Goal: Task Accomplishment & Management: Complete application form

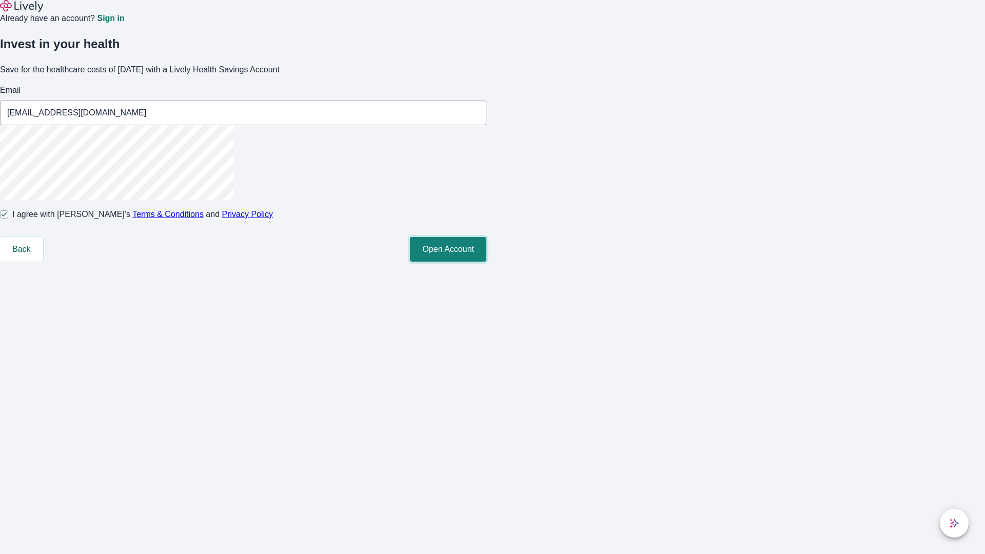
click at [487, 262] on button "Open Account" at bounding box center [448, 249] width 76 height 25
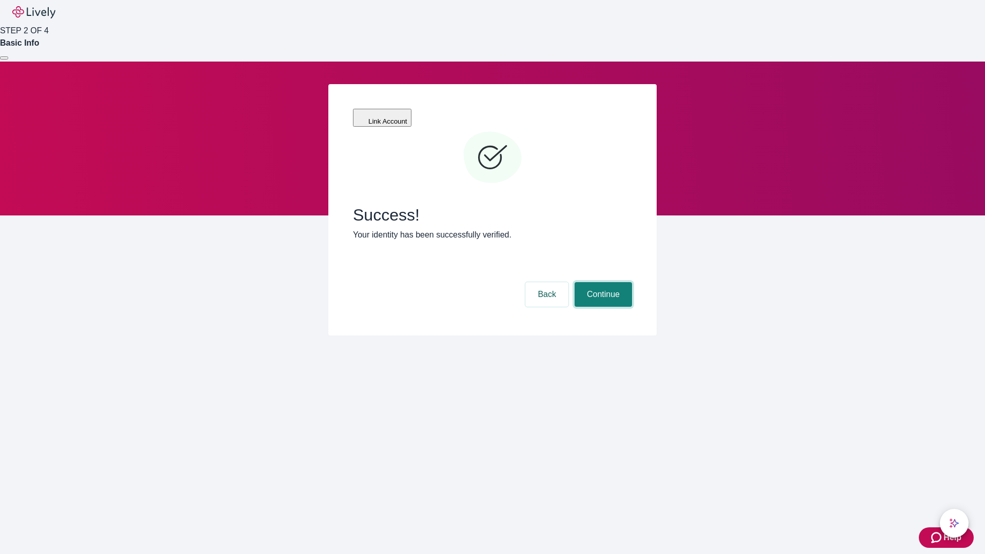
click at [602, 282] on button "Continue" at bounding box center [603, 294] width 57 height 25
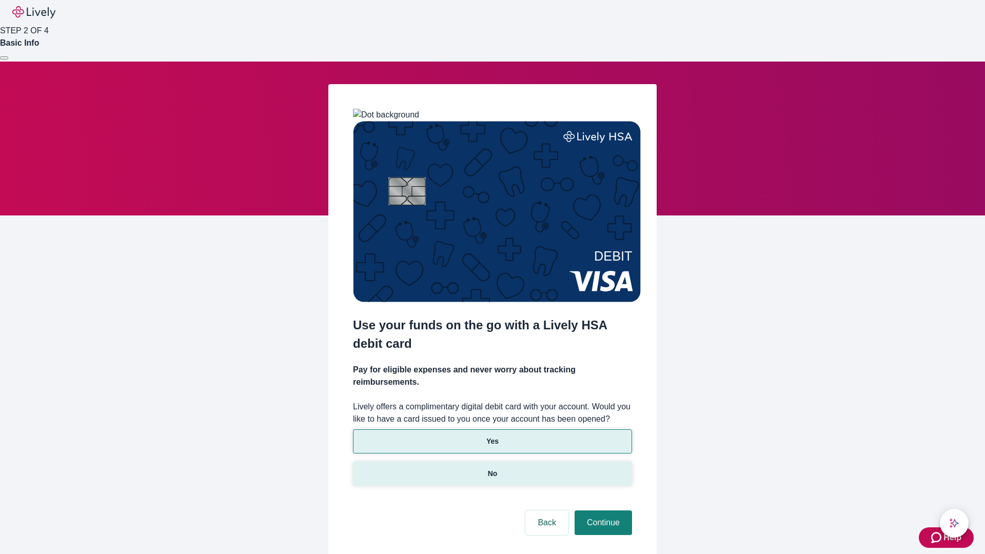
click at [492, 469] on p "No" at bounding box center [493, 474] width 10 height 11
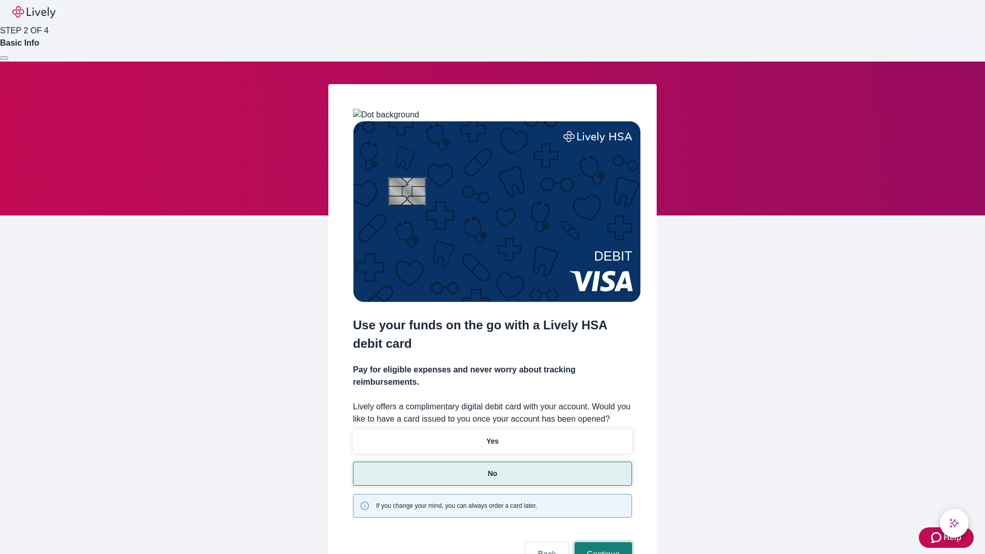
click at [602, 542] on button "Continue" at bounding box center [603, 554] width 57 height 25
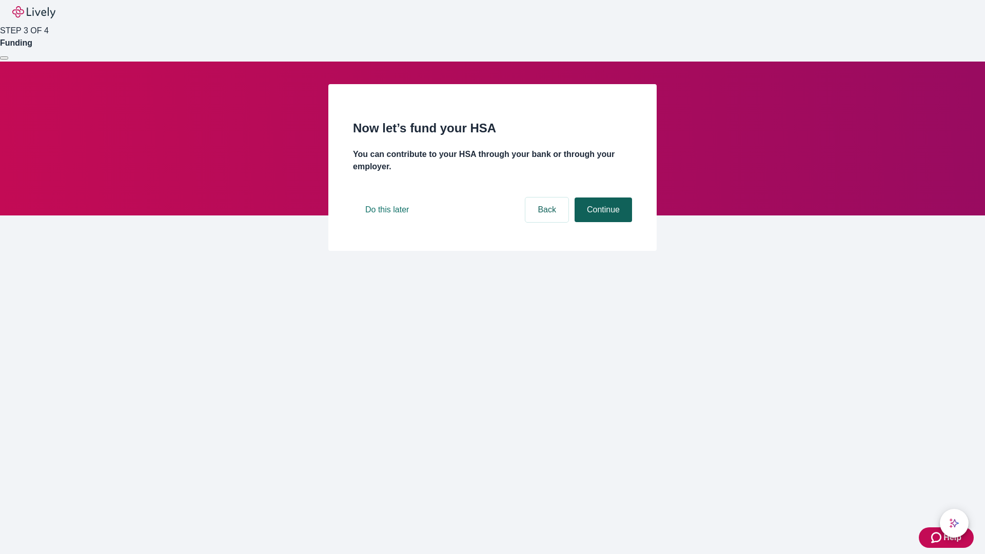
click at [602, 222] on button "Continue" at bounding box center [603, 210] width 57 height 25
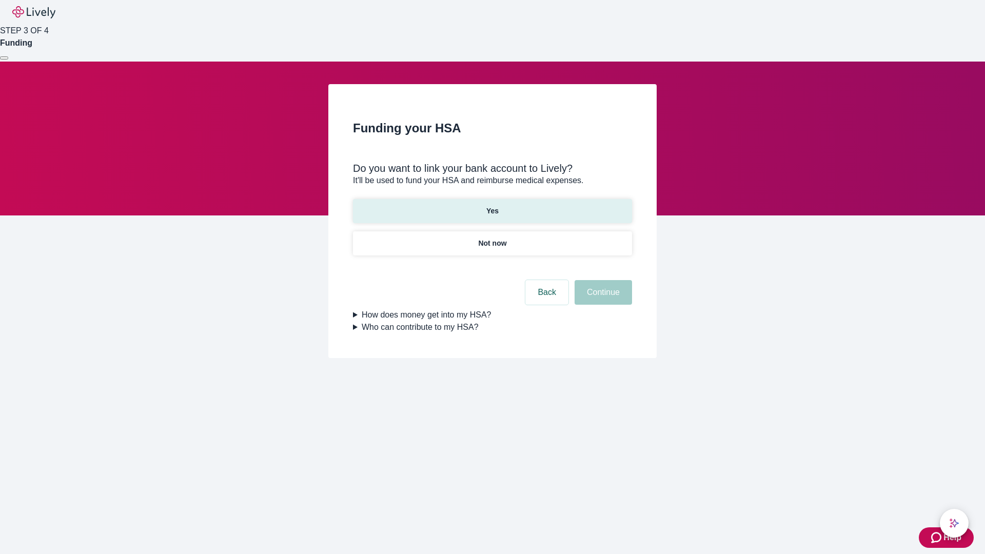
click at [492, 206] on p "Yes" at bounding box center [493, 211] width 12 height 11
click at [602, 280] on button "Continue" at bounding box center [603, 292] width 57 height 25
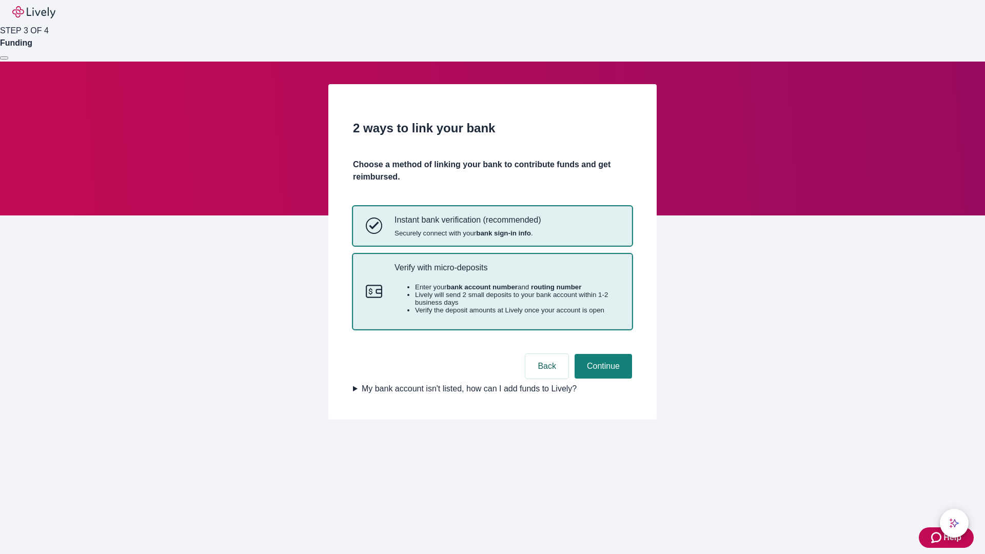
click at [507, 273] on p "Verify with micro-deposits" at bounding box center [507, 268] width 225 height 10
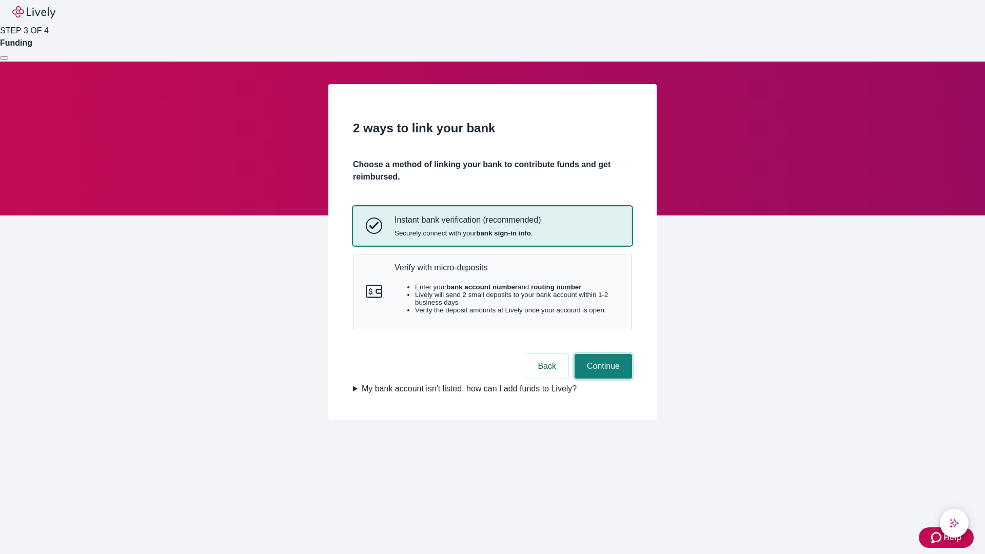
click at [602, 379] on button "Continue" at bounding box center [603, 366] width 57 height 25
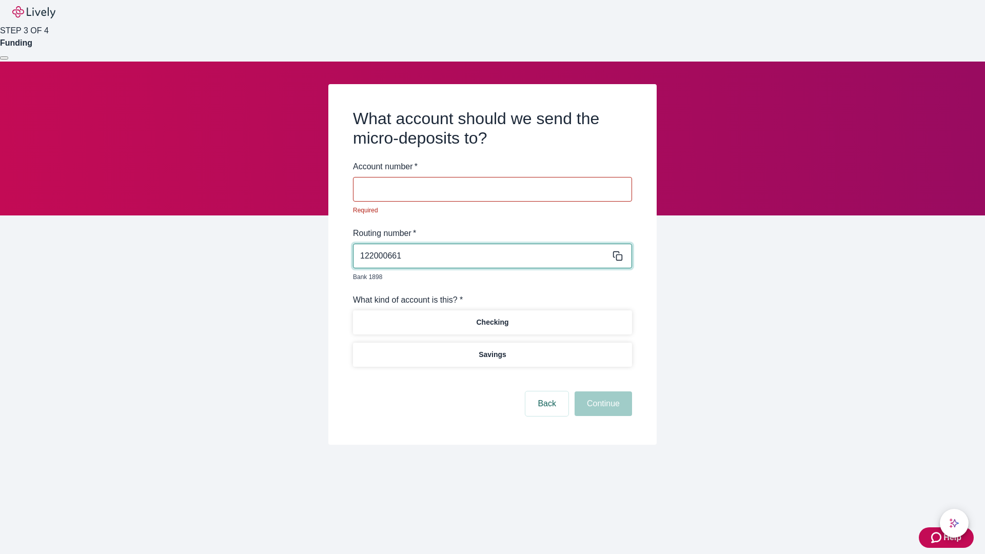
type input "122000661"
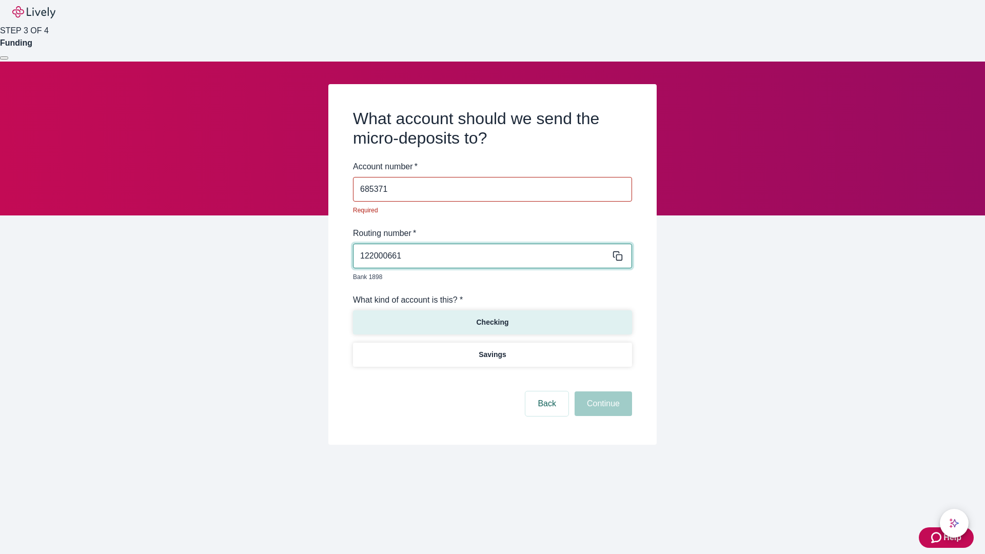
type input "685371"
click at [492, 317] on p "Checking" at bounding box center [492, 322] width 32 height 11
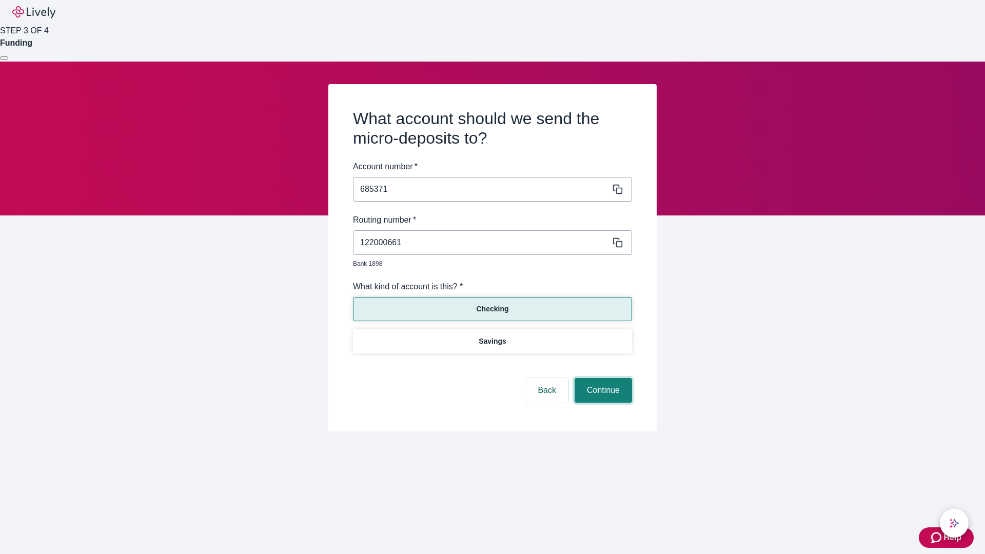
click at [602, 379] on button "Continue" at bounding box center [603, 390] width 57 height 25
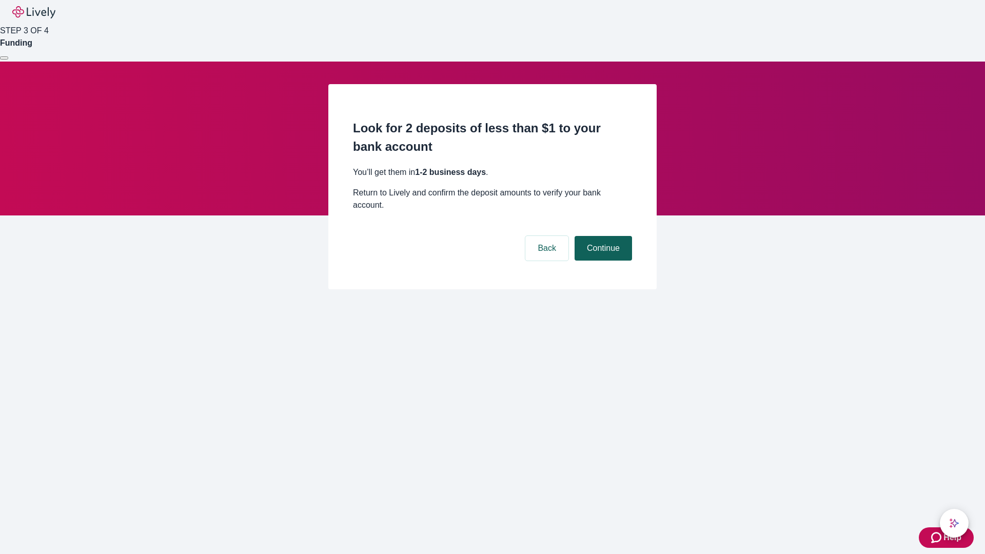
click at [602, 236] on button "Continue" at bounding box center [603, 248] width 57 height 25
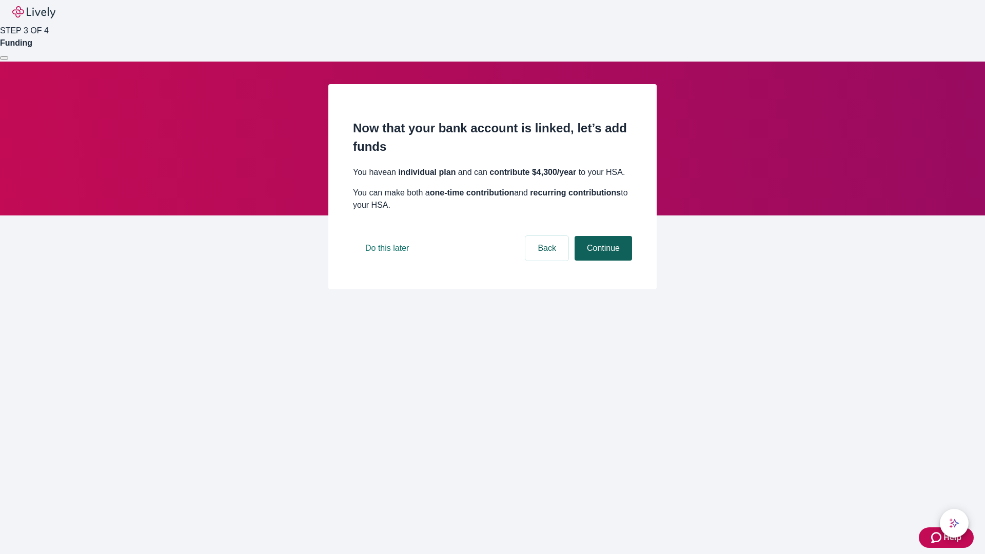
click at [602, 261] on button "Continue" at bounding box center [603, 248] width 57 height 25
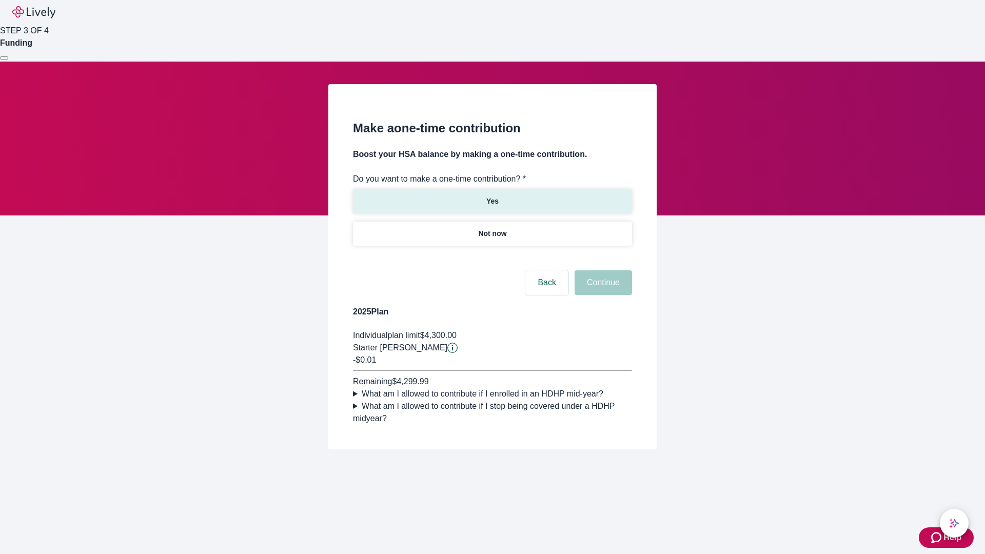
click at [492, 196] on p "Yes" at bounding box center [493, 201] width 12 height 11
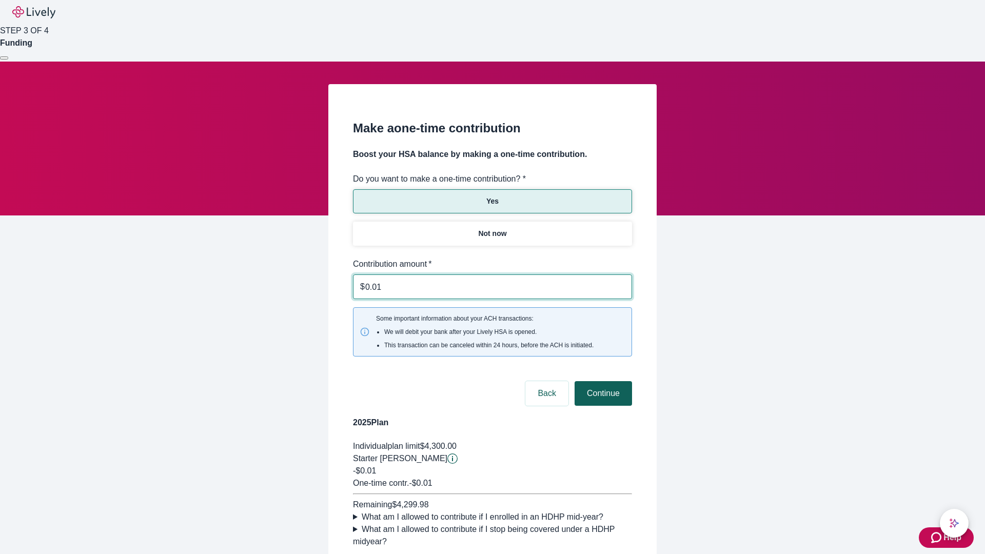
type input "0.01"
click at [602, 381] on button "Continue" at bounding box center [603, 393] width 57 height 25
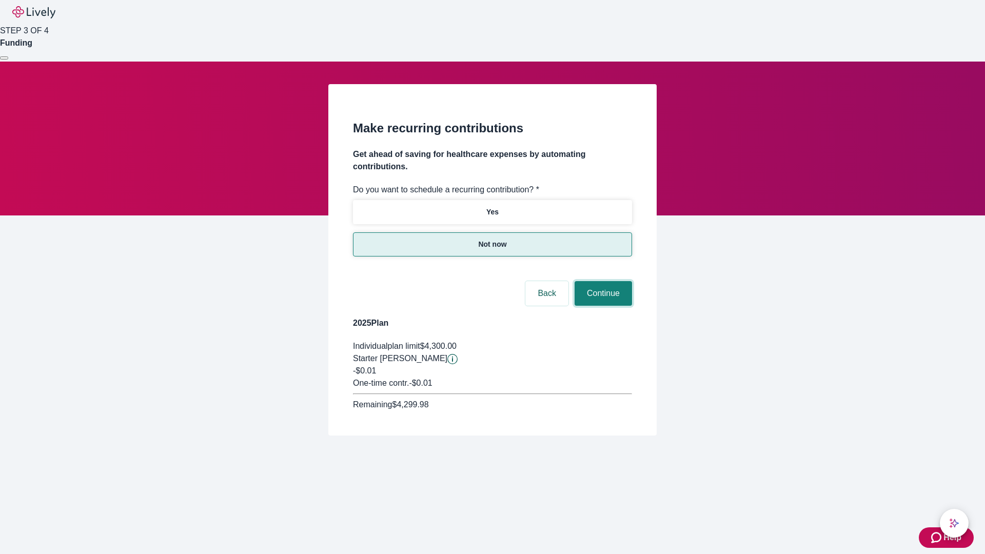
click at [602, 281] on button "Continue" at bounding box center [603, 293] width 57 height 25
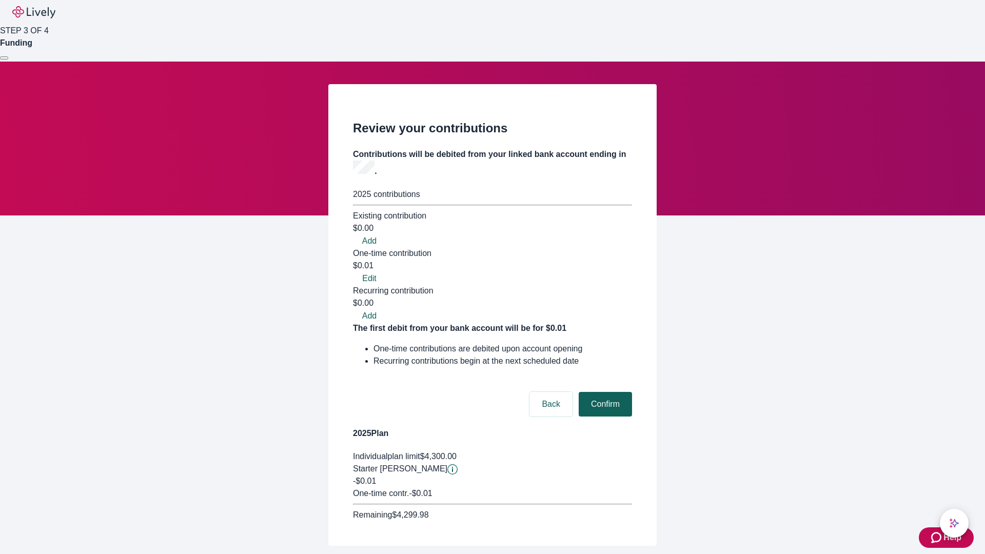
click at [604, 392] on button "Confirm" at bounding box center [605, 404] width 53 height 25
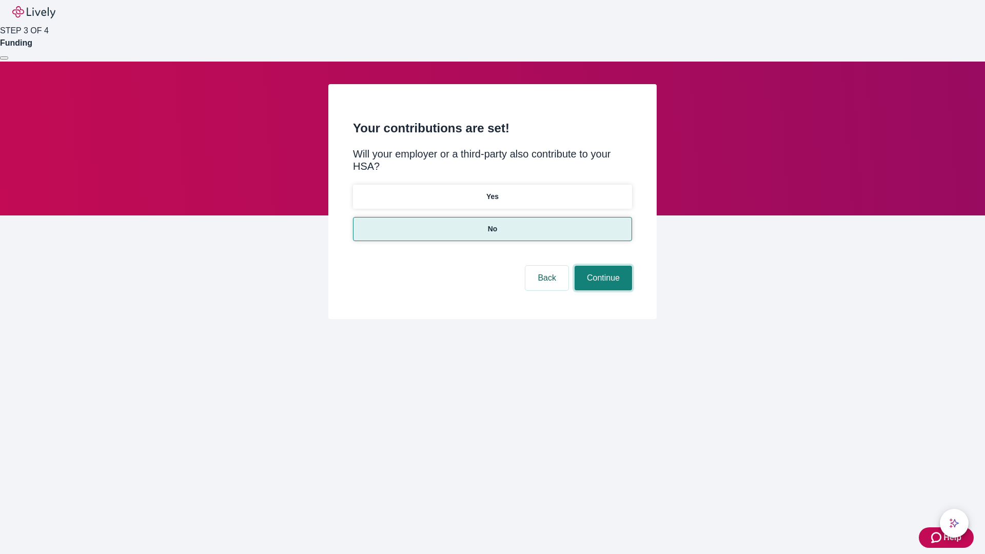
click at [602, 266] on button "Continue" at bounding box center [603, 278] width 57 height 25
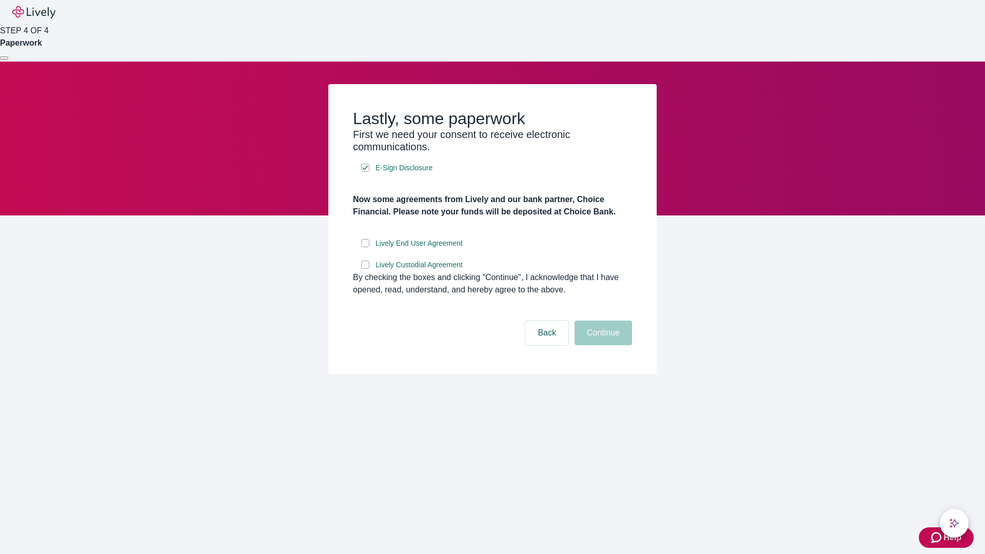
click at [365, 247] on input "Lively End User Agreement" at bounding box center [365, 243] width 8 height 8
checkbox input "true"
click at [365, 269] on input "Lively Custodial Agreement" at bounding box center [365, 265] width 8 height 8
checkbox input "true"
click at [602, 345] on button "Continue" at bounding box center [603, 333] width 57 height 25
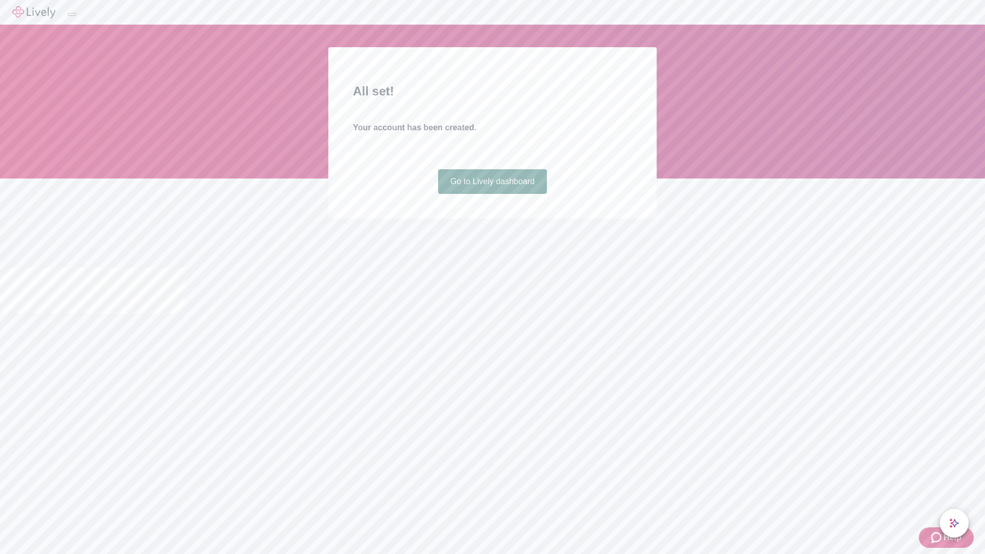
click at [492, 194] on link "Go to Lively dashboard" at bounding box center [492, 181] width 109 height 25
